Goal: Information Seeking & Learning: Learn about a topic

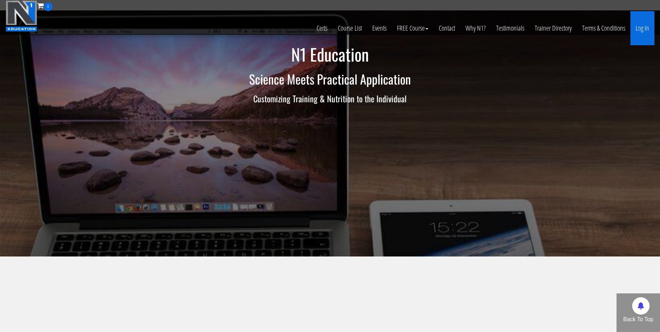
click at [639, 32] on link "Log In" at bounding box center [642, 28] width 24 height 34
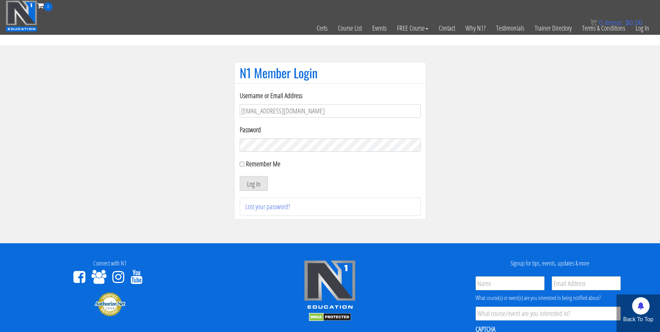
type input "[EMAIL_ADDRESS][DOMAIN_NAME]"
click at [240, 176] on button "Log In" at bounding box center [254, 183] width 28 height 15
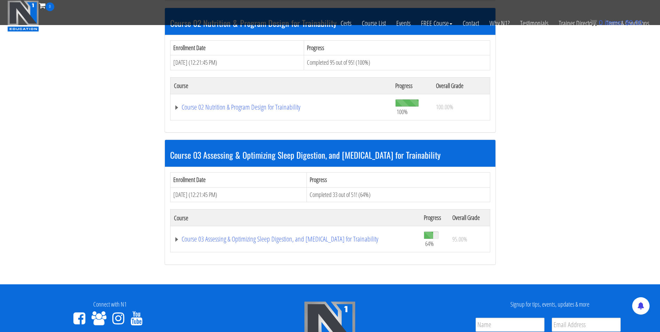
scroll to position [409, 0]
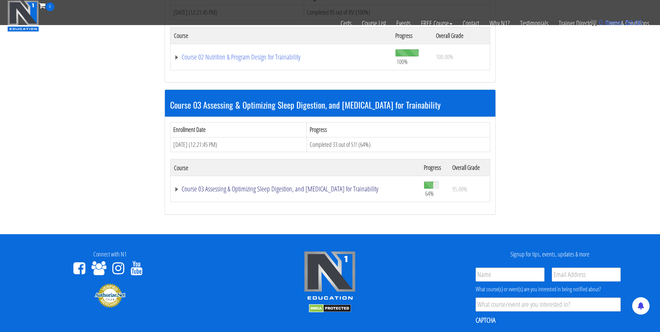
click at [355, 187] on link "Course 03 Assessing & Optimizing Sleep Digestion, and Stress Management for Tra…" at bounding box center [295, 188] width 243 height 7
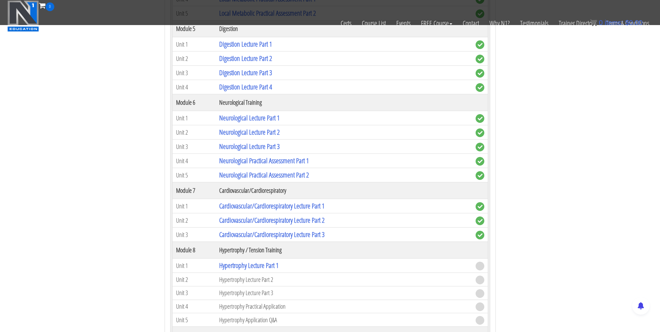
scroll to position [1052, 0]
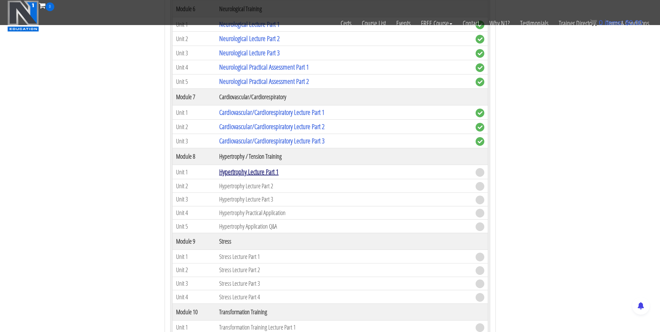
click at [267, 176] on link "Hypertrophy Lecture Part 1" at bounding box center [248, 171] width 59 height 9
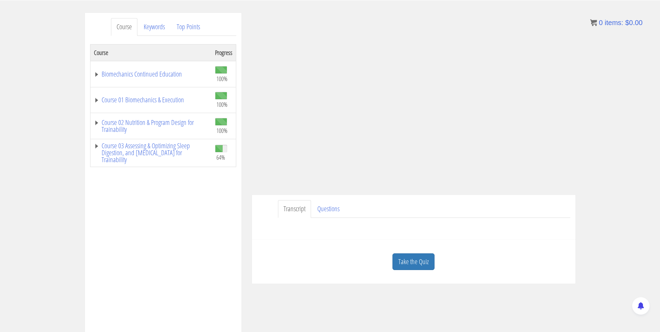
scroll to position [79, 0]
click at [409, 267] on link "Take the Quiz" at bounding box center [413, 261] width 42 height 17
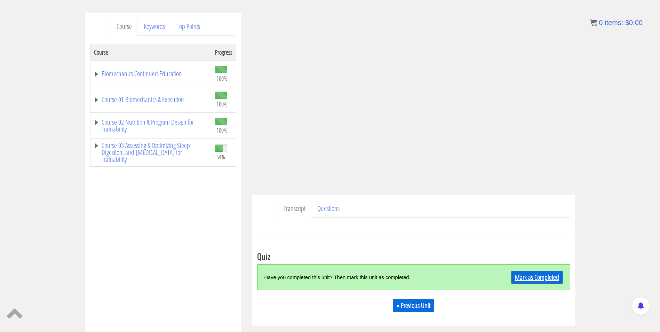
click at [540, 281] on link "Mark as Completed" at bounding box center [537, 277] width 52 height 13
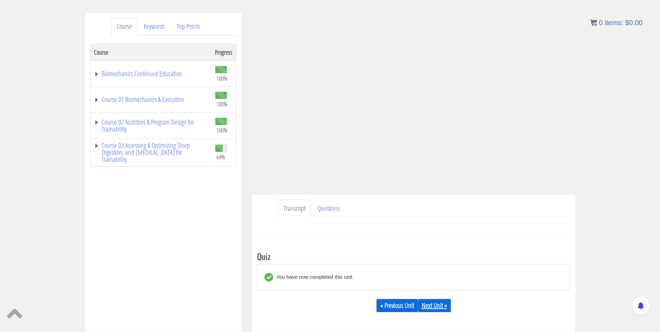
click at [440, 305] on link "Next Unit »" at bounding box center [434, 305] width 33 height 13
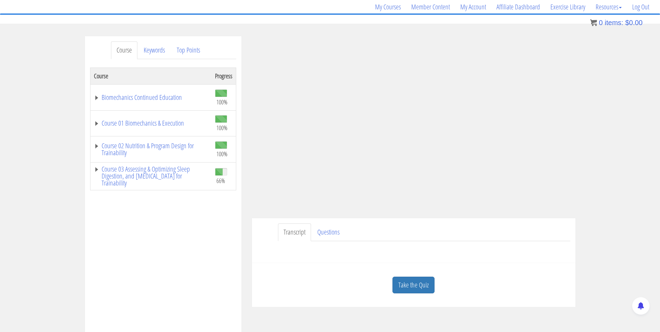
scroll to position [54, 0]
click at [420, 282] on link "Take the Quiz" at bounding box center [413, 285] width 42 height 17
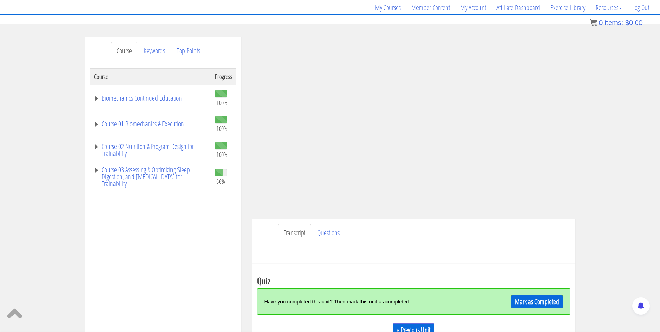
click at [535, 304] on link "Mark as Completed" at bounding box center [537, 301] width 52 height 13
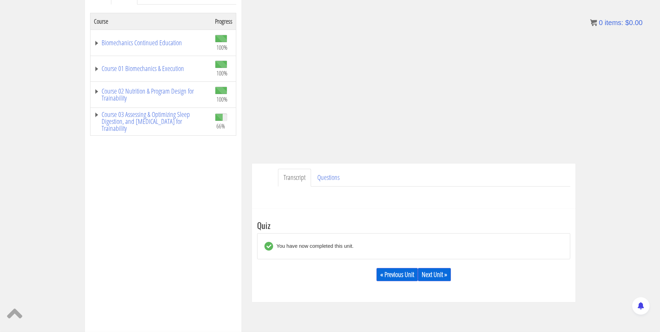
scroll to position [112, 0]
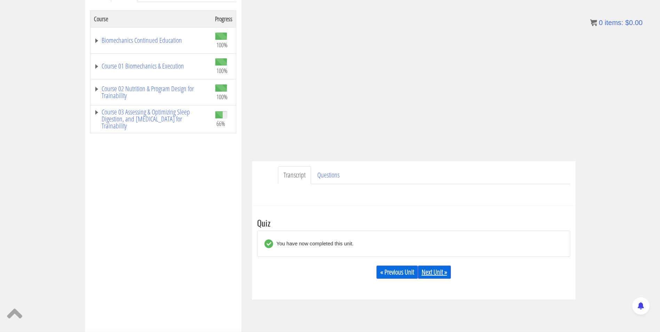
click at [436, 272] on link "Next Unit »" at bounding box center [434, 271] width 33 height 13
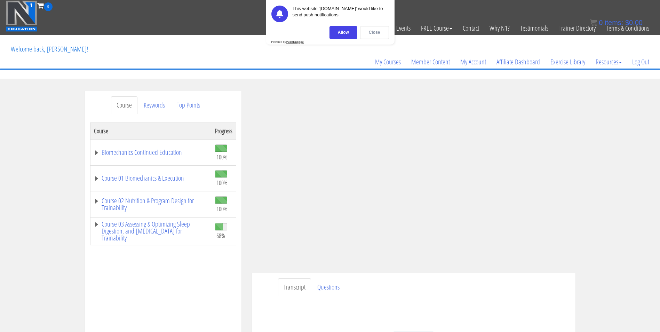
click at [374, 31] on div "Close" at bounding box center [374, 32] width 29 height 13
